Goal: Information Seeking & Learning: Compare options

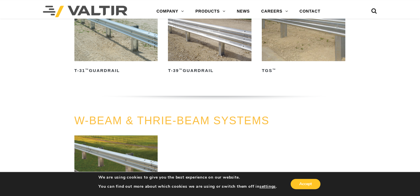
scroll to position [257, 0]
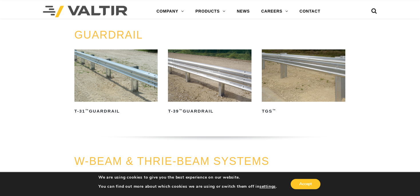
click at [136, 86] on img at bounding box center [116, 75] width 84 height 52
click at [316, 84] on img at bounding box center [304, 75] width 84 height 52
click at [123, 88] on img at bounding box center [116, 75] width 84 height 52
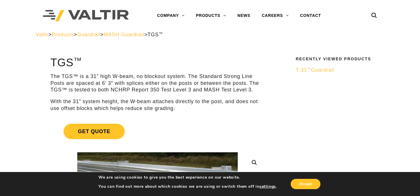
click at [334, 70] on span "T-31 ™ Guardrail" at bounding box center [315, 70] width 39 height 6
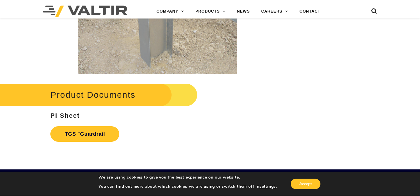
scroll to position [942, 0]
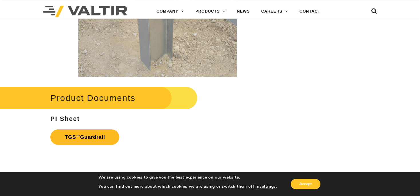
click at [102, 139] on link "TGS ™ Guardrail" at bounding box center [84, 137] width 69 height 15
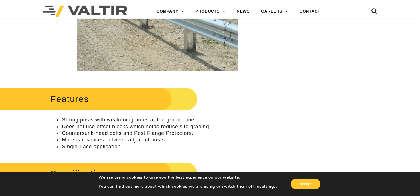
scroll to position [165, 0]
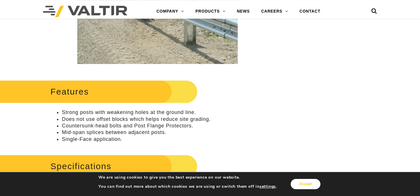
click at [306, 187] on button "Accept" at bounding box center [306, 184] width 30 height 10
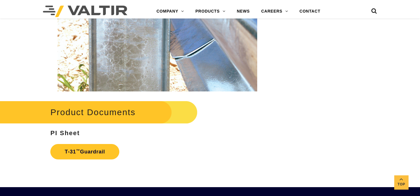
scroll to position [859, 0]
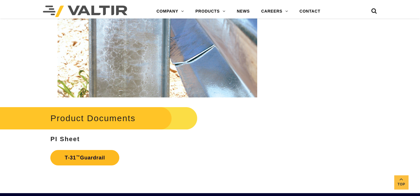
click at [96, 165] on link "T-31 ™ Guardrail" at bounding box center [84, 157] width 69 height 15
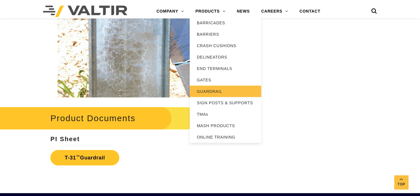
click at [219, 93] on link "GUARDRAIL" at bounding box center [226, 91] width 72 height 11
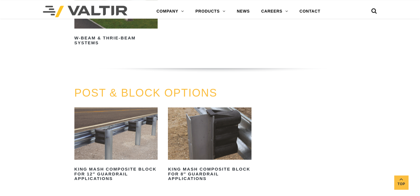
scroll to position [463, 0]
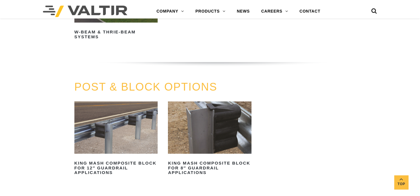
click at [128, 85] on link "POST & BLOCK OPTIONS" at bounding box center [145, 87] width 143 height 12
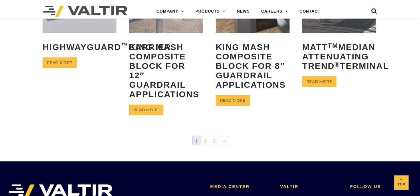
scroll to position [304, 0]
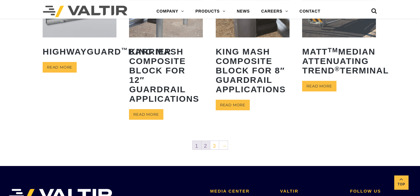
click at [206, 145] on link "2" at bounding box center [205, 145] width 9 height 9
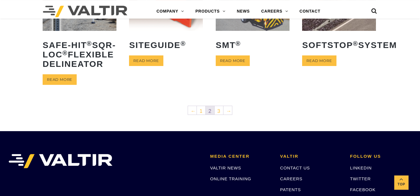
scroll to position [294, 0]
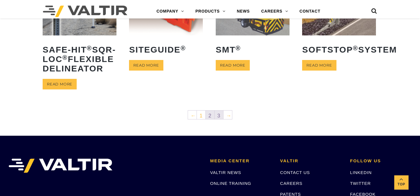
click at [219, 119] on link "3" at bounding box center [219, 115] width 9 height 9
